Goal: Task Accomplishment & Management: Use online tool/utility

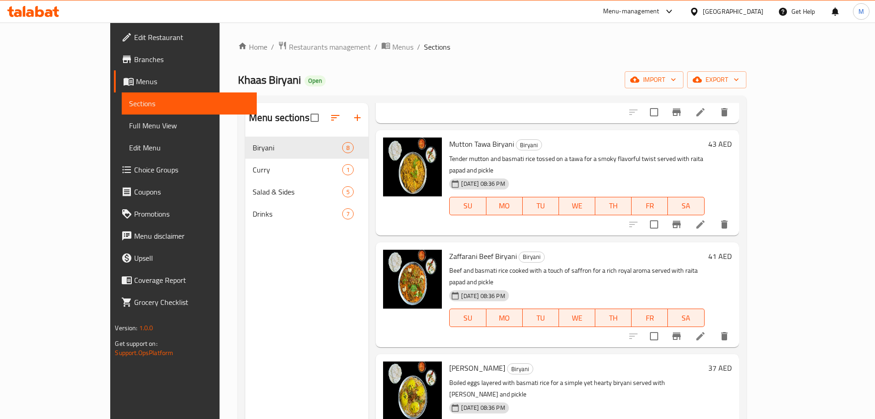
scroll to position [224, 0]
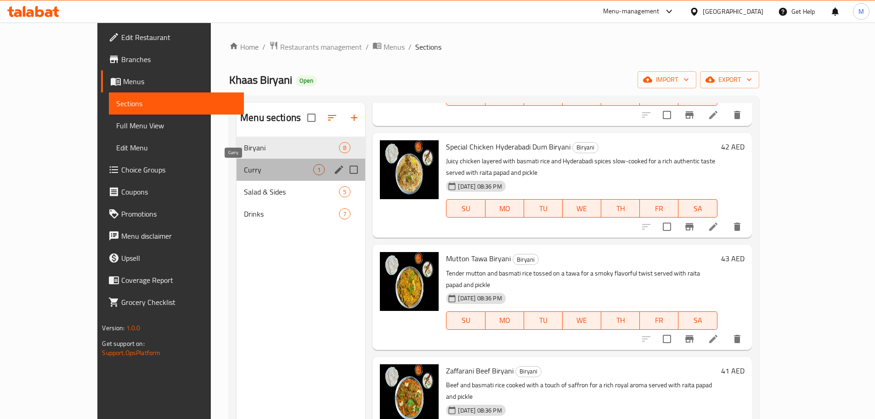
click at [275, 167] on span "Curry" at bounding box center [278, 169] width 69 height 11
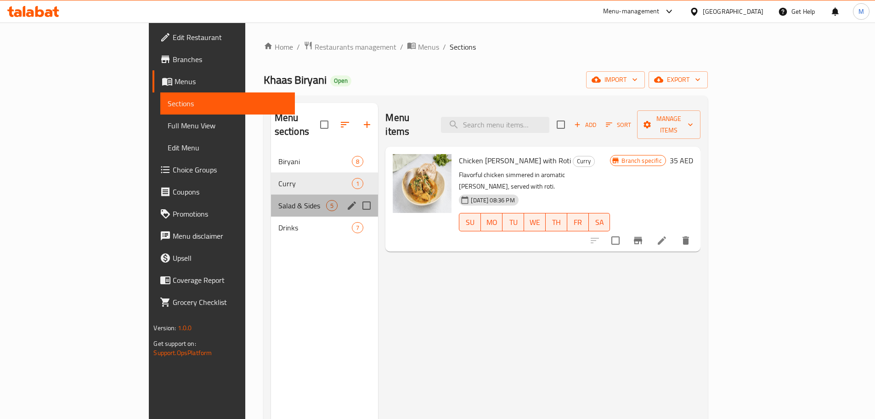
click at [271, 198] on div "Salad & Sides 5" at bounding box center [325, 205] width 108 height 22
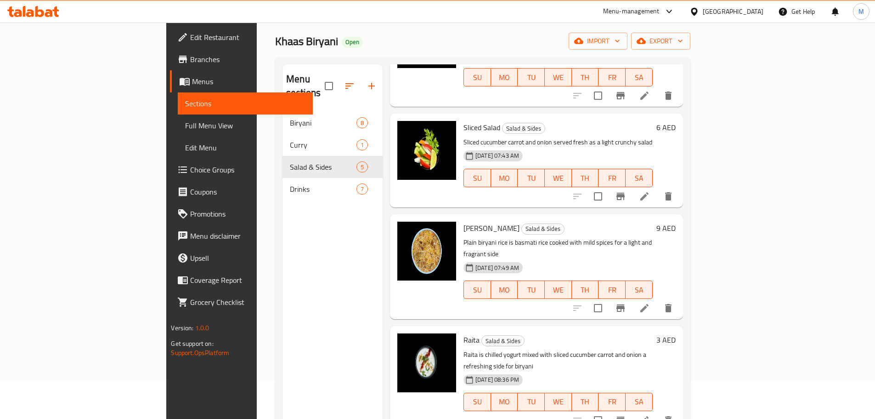
scroll to position [129, 0]
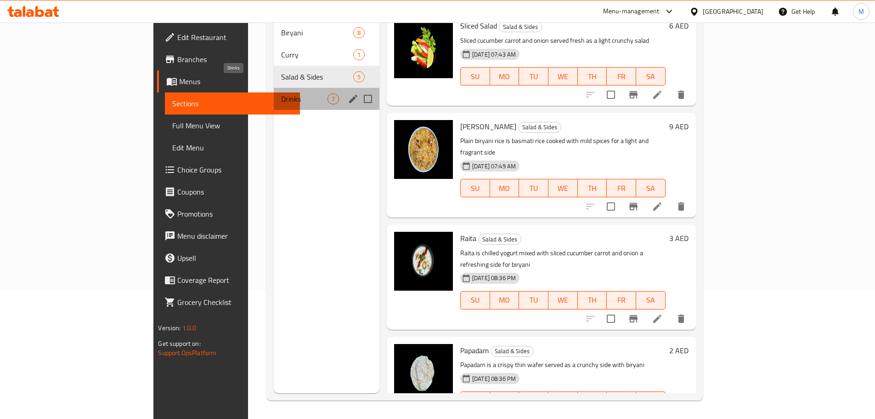
click at [281, 93] on span "Drinks" at bounding box center [304, 98] width 46 height 11
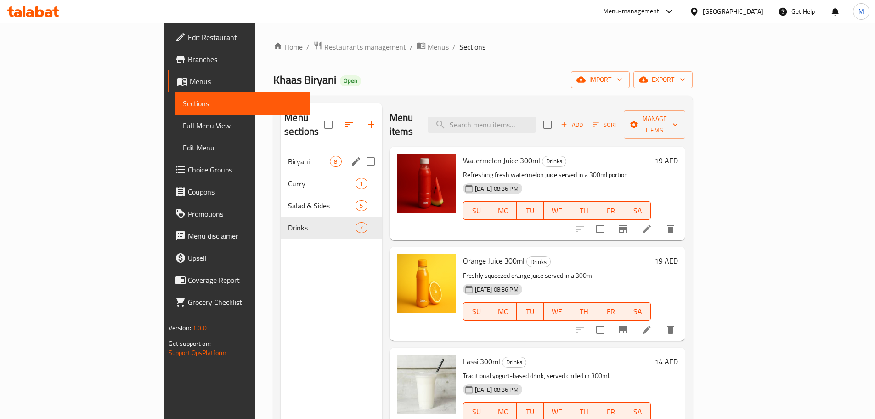
click at [288, 156] on span "Biryani" at bounding box center [309, 161] width 42 height 11
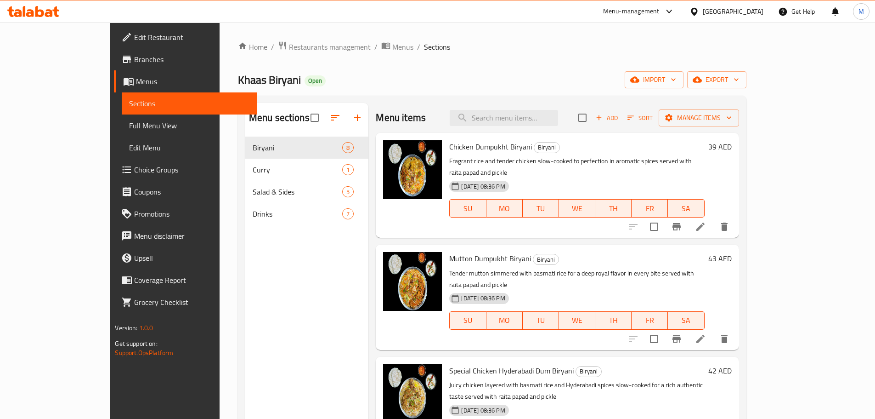
scroll to position [92, 0]
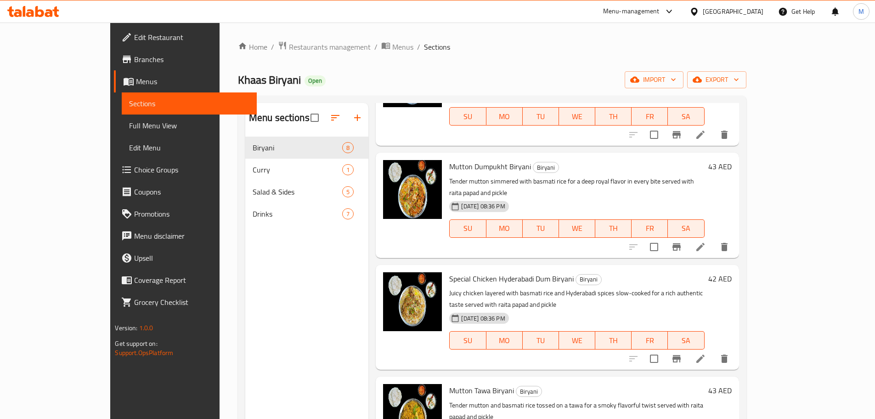
click at [134, 63] on span "Branches" at bounding box center [191, 59] width 115 height 11
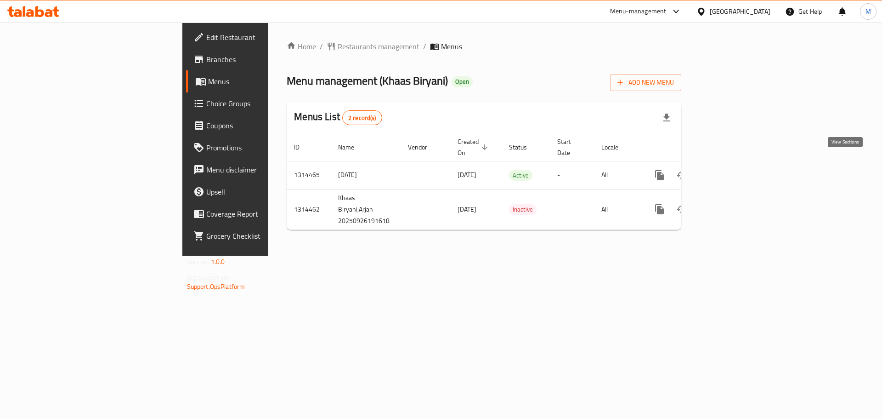
click at [731, 170] on icon "enhanced table" at bounding box center [725, 175] width 11 height 11
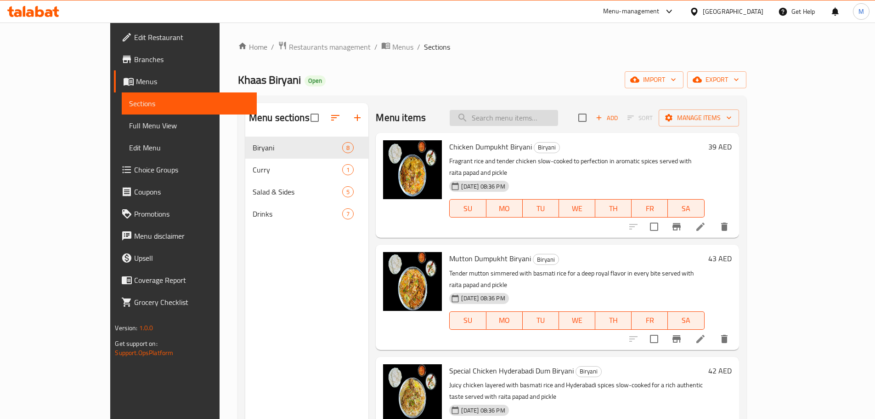
click at [517, 118] on input "search" at bounding box center [504, 118] width 108 height 16
paste input "Daal Chawal"
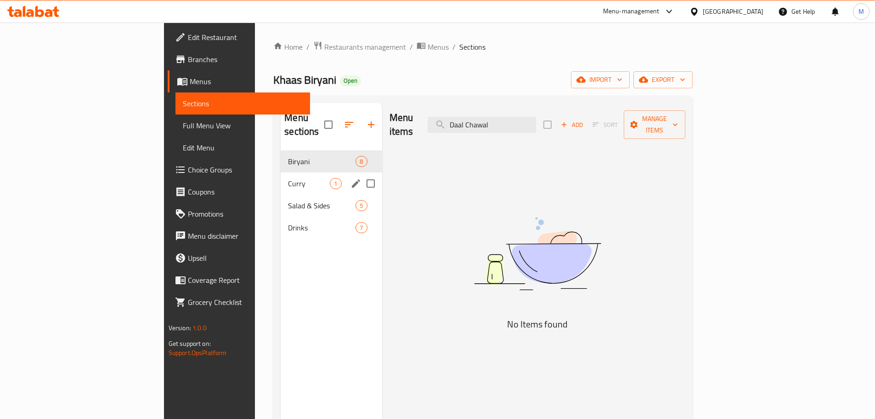
type input "Daal Chawal"
click at [281, 175] on div "Curry 1" at bounding box center [331, 183] width 101 height 22
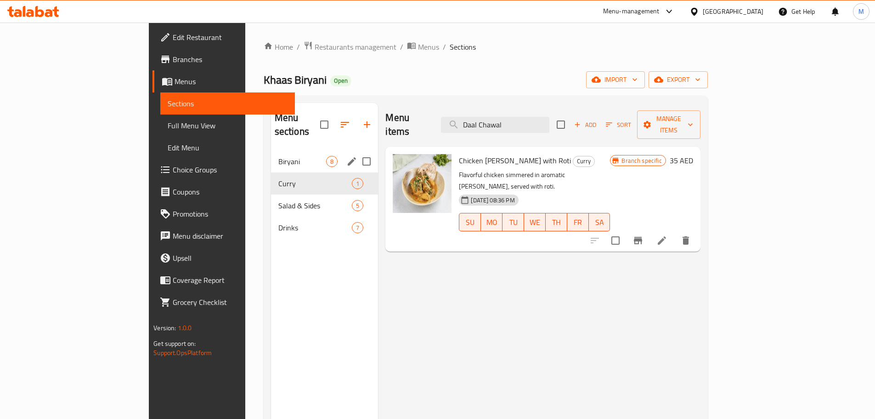
click at [278, 156] on span "Biryani" at bounding box center [302, 161] width 48 height 11
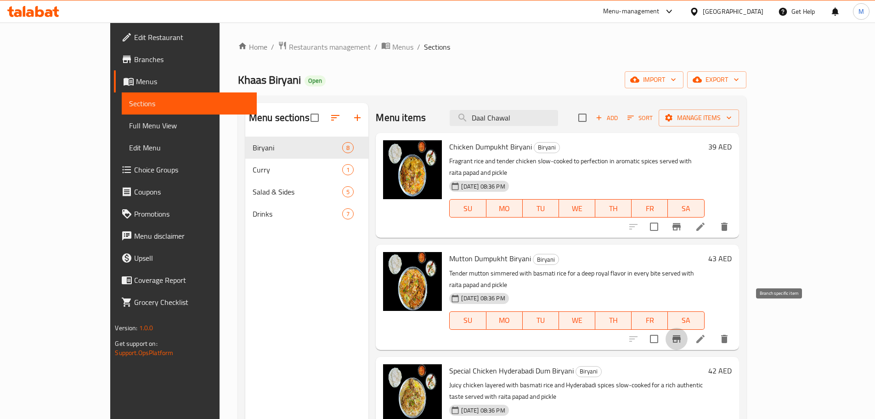
click at [688, 328] on button "Branch-specific-item" at bounding box center [677, 339] width 22 height 22
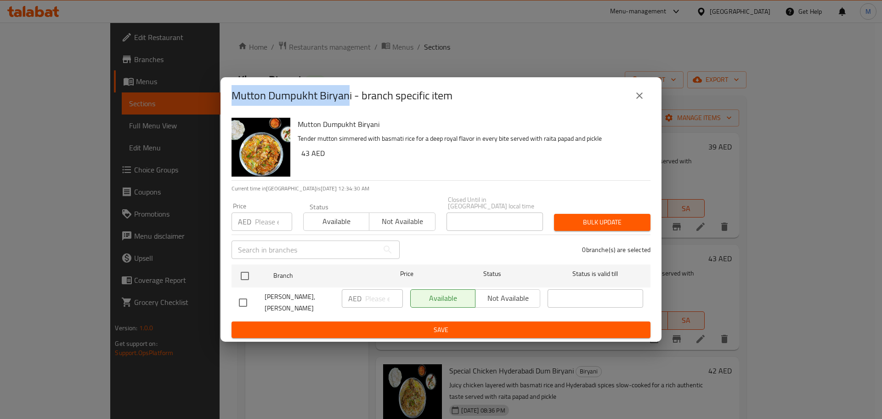
drag, startPoint x: 234, startPoint y: 99, endPoint x: 349, endPoint y: 100, distance: 114.9
click at [349, 100] on h2 "Mutton Dumpukht Biryani - branch specific item" at bounding box center [342, 95] width 221 height 15
copy h2 "Mutton Dumpukht Biryan"
click at [637, 101] on icon "close" at bounding box center [639, 95] width 11 height 11
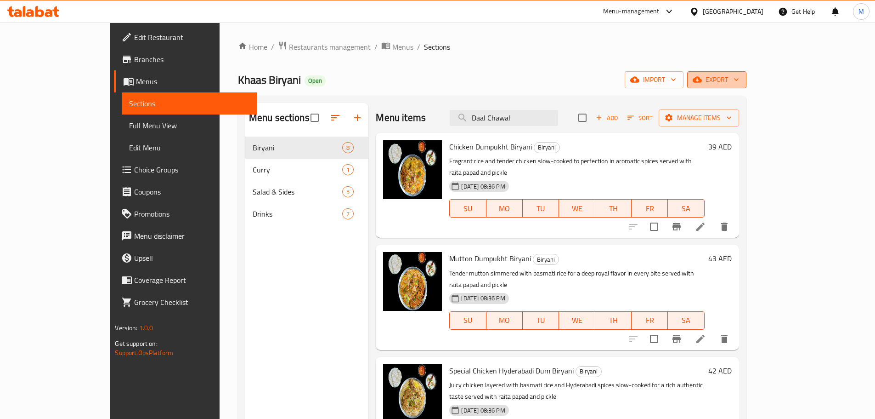
click at [747, 88] on button "export" at bounding box center [716, 79] width 59 height 17
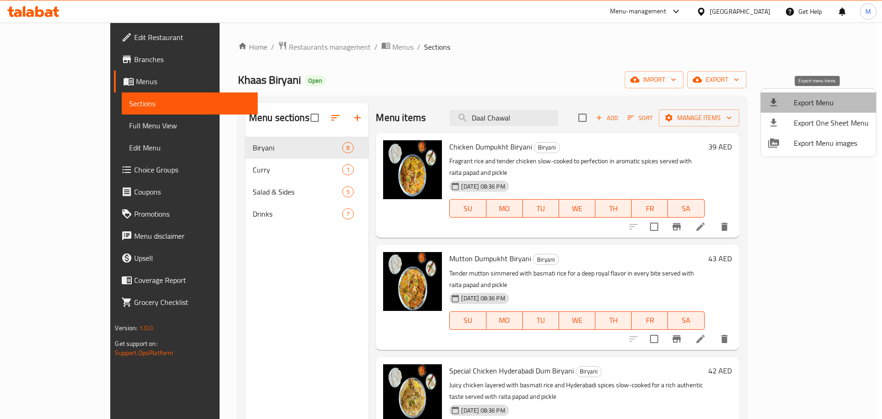
click at [823, 97] on span "Export Menu" at bounding box center [831, 102] width 75 height 11
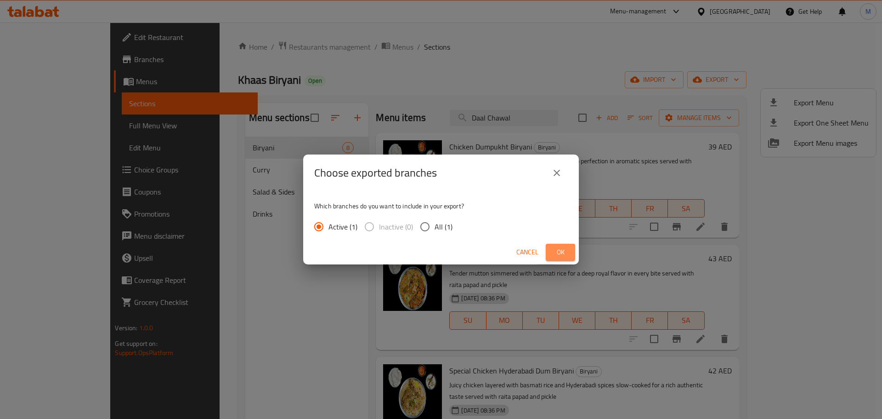
click at [558, 245] on button "Ok" at bounding box center [560, 252] width 29 height 17
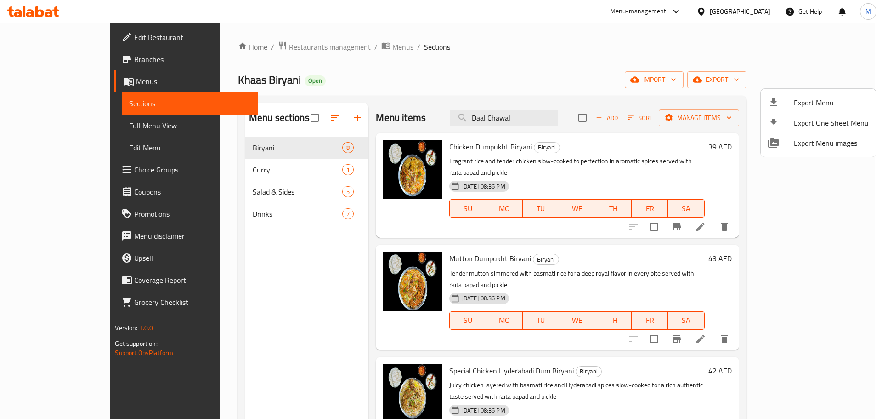
click at [326, 83] on div at bounding box center [441, 209] width 882 height 419
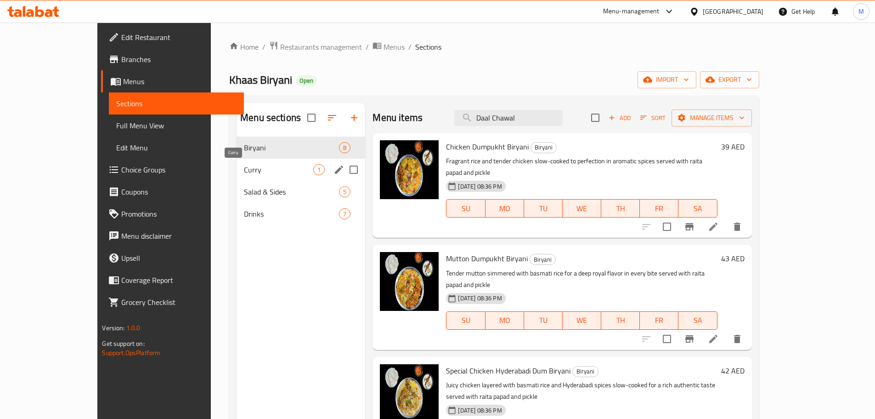
click at [266, 169] on span "Curry" at bounding box center [278, 169] width 69 height 11
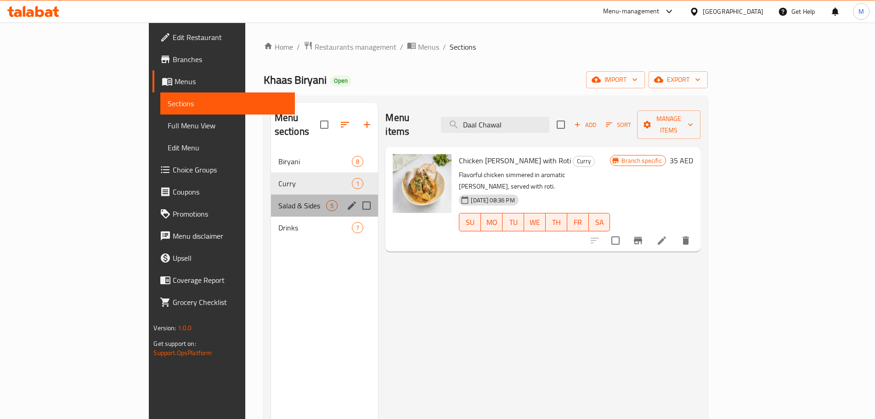
click at [271, 194] on div "Salad & Sides 5" at bounding box center [325, 205] width 108 height 22
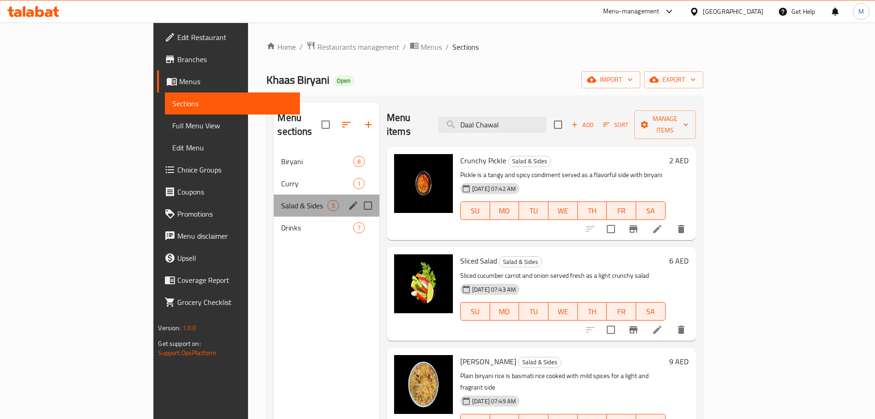
click at [274, 199] on div "Salad & Sides 5" at bounding box center [327, 205] width 106 height 22
click at [274, 221] on div "Drinks 7" at bounding box center [327, 227] width 106 height 22
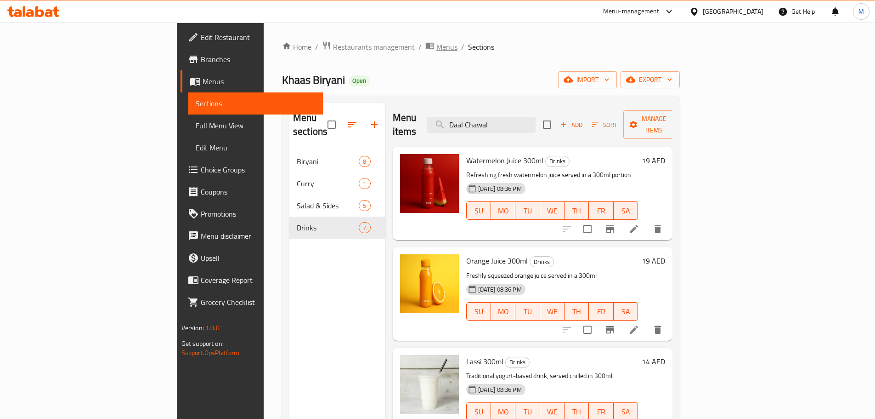
click at [436, 45] on span "Menus" at bounding box center [446, 46] width 21 height 11
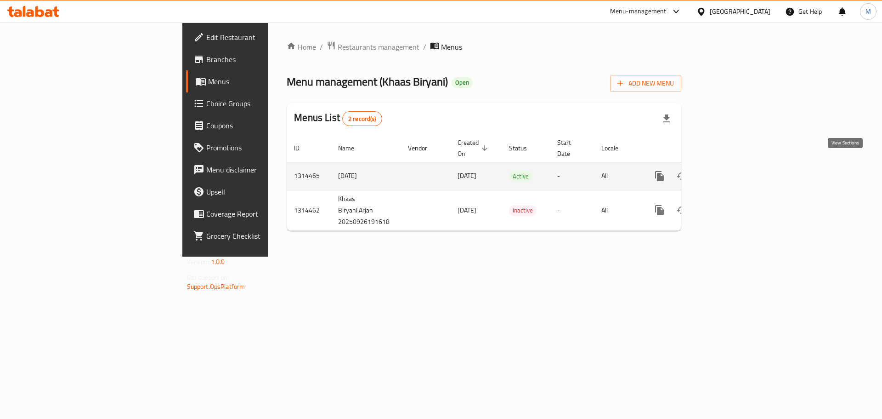
click at [730, 172] on icon "enhanced table" at bounding box center [726, 176] width 8 height 8
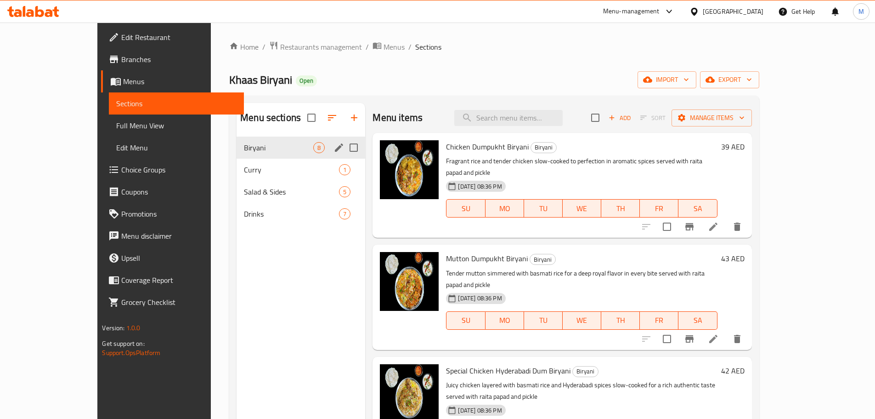
click at [261, 157] on div "Biryani 8" at bounding box center [301, 147] width 129 height 22
click at [264, 165] on span "Curry" at bounding box center [278, 169] width 69 height 11
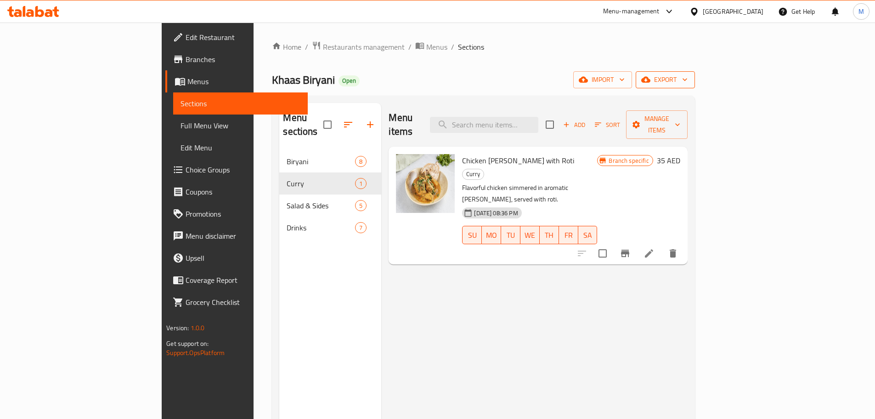
click at [688, 82] on span "export" at bounding box center [665, 79] width 45 height 11
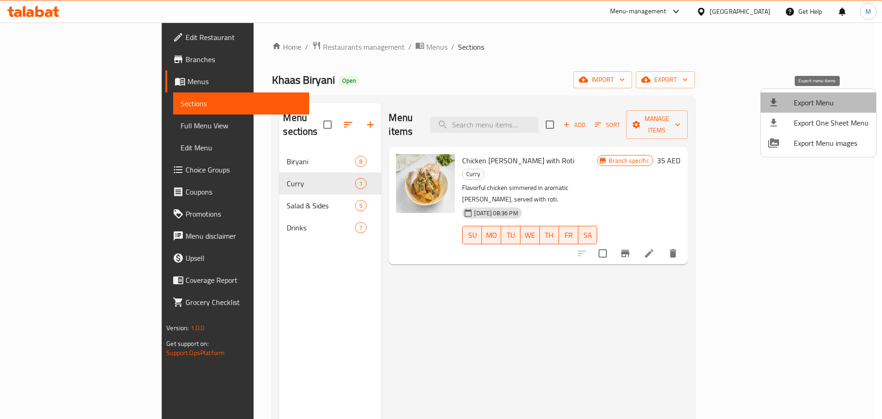
click at [822, 101] on span "Export Menu" at bounding box center [831, 102] width 75 height 11
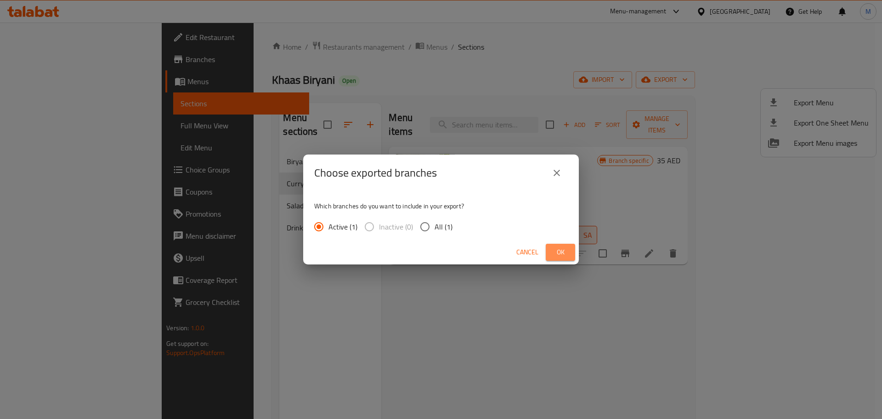
click at [561, 248] on span "Ok" at bounding box center [560, 251] width 15 height 11
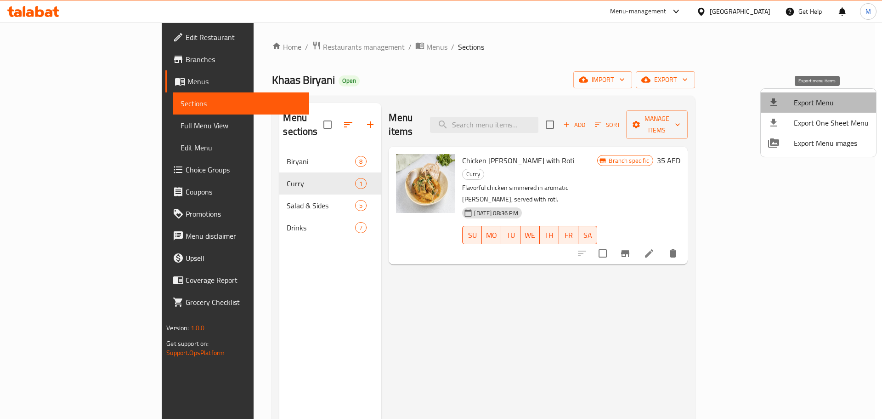
click at [831, 102] on span "Export Menu" at bounding box center [831, 102] width 75 height 11
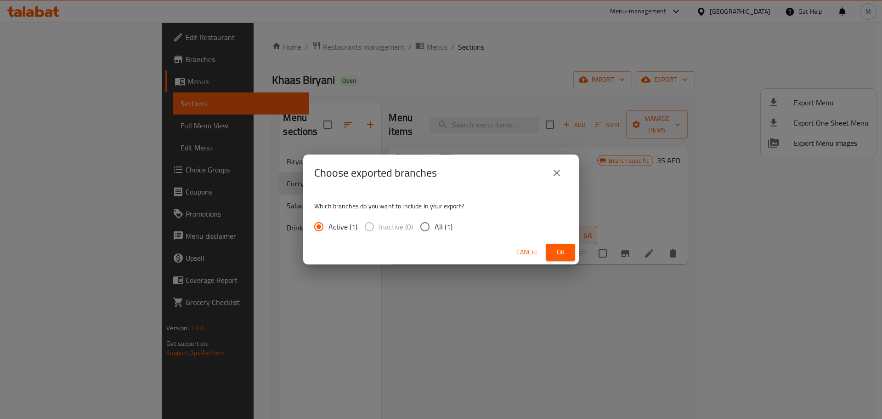
drag, startPoint x: 565, startPoint y: 249, endPoint x: 536, endPoint y: 293, distance: 52.0
click at [536, 293] on div "Choose exported branches Which branches do you want to include in your export? …" at bounding box center [441, 209] width 882 height 419
click at [536, 244] on button "Cancel" at bounding box center [527, 252] width 29 height 17
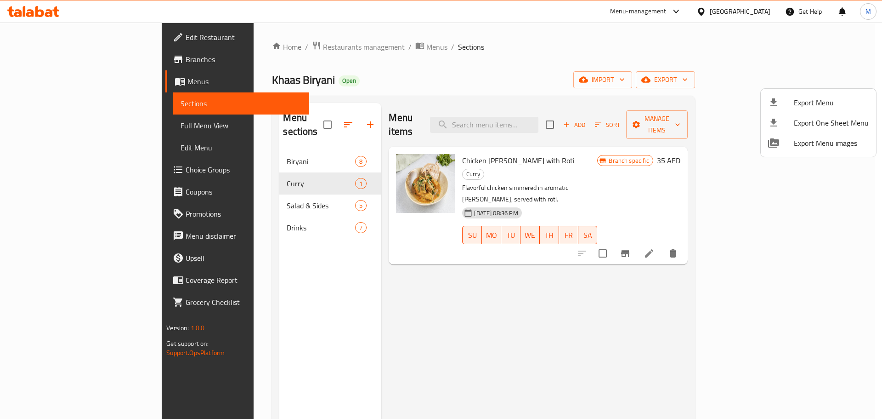
click at [406, 159] on div at bounding box center [441, 209] width 882 height 419
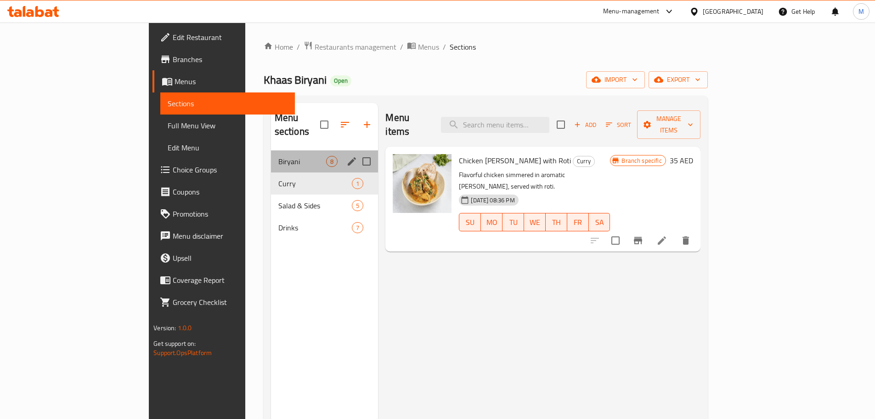
click at [271, 157] on div "Biryani 8" at bounding box center [325, 161] width 108 height 22
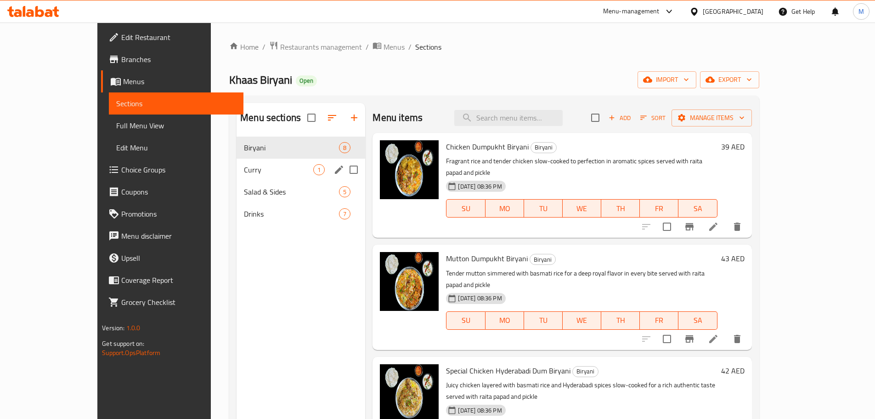
click at [262, 171] on span "Curry" at bounding box center [278, 169] width 69 height 11
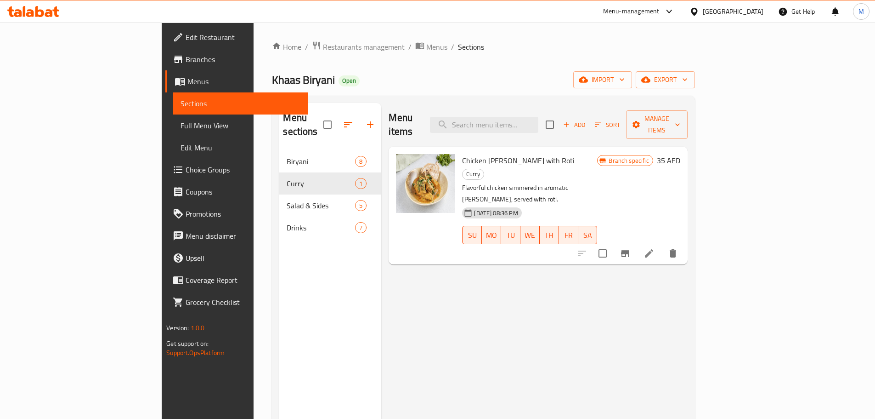
click at [186, 170] on span "Choice Groups" at bounding box center [243, 169] width 115 height 11
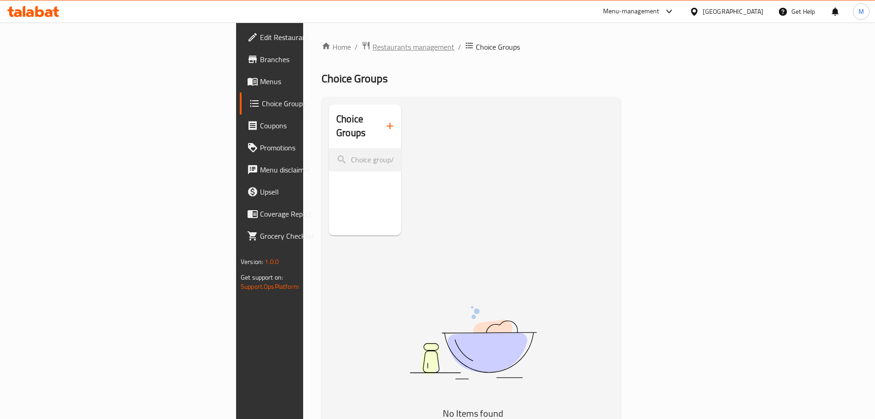
click at [373, 45] on span "Restaurants management" at bounding box center [414, 46] width 82 height 11
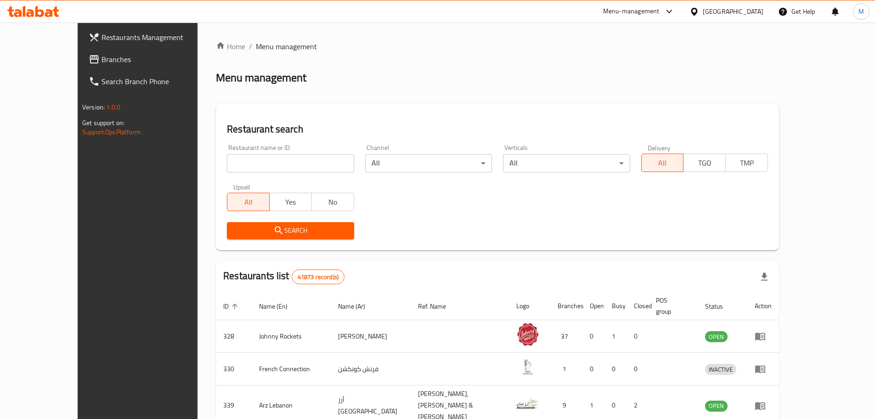
click at [287, 62] on div "Home / Menu management Menu management Restaurant search Restaurant name or ID …" at bounding box center [497, 355] width 563 height 629
click at [102, 55] on span "Branches" at bounding box center [159, 59] width 115 height 11
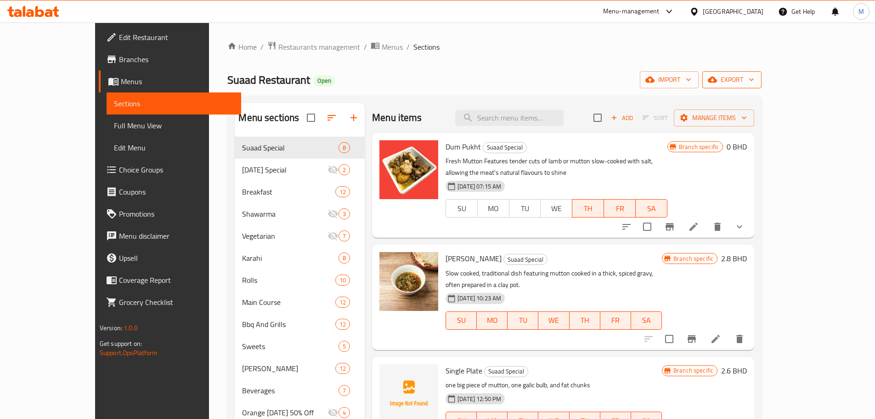
click at [754, 81] on span "export" at bounding box center [732, 79] width 45 height 11
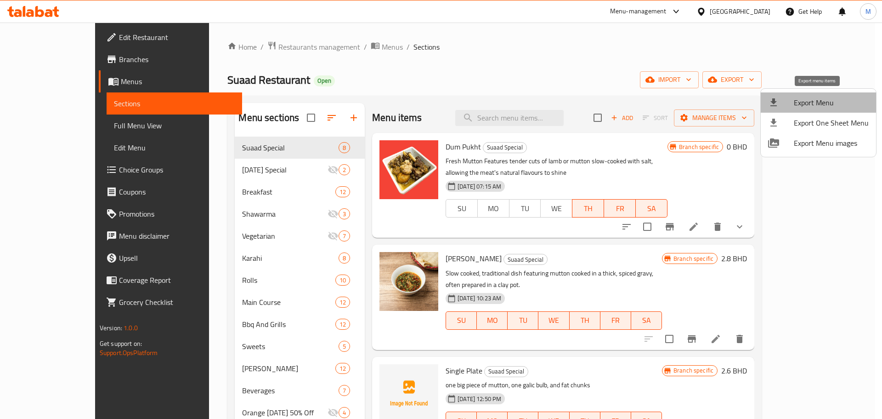
click at [834, 97] on span "Export Menu" at bounding box center [831, 102] width 75 height 11
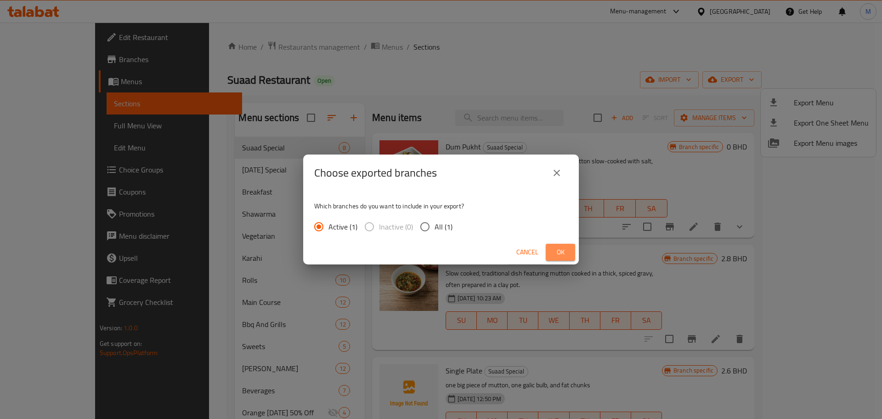
click at [554, 252] on span "Ok" at bounding box center [560, 251] width 15 height 11
